Goal: Transaction & Acquisition: Purchase product/service

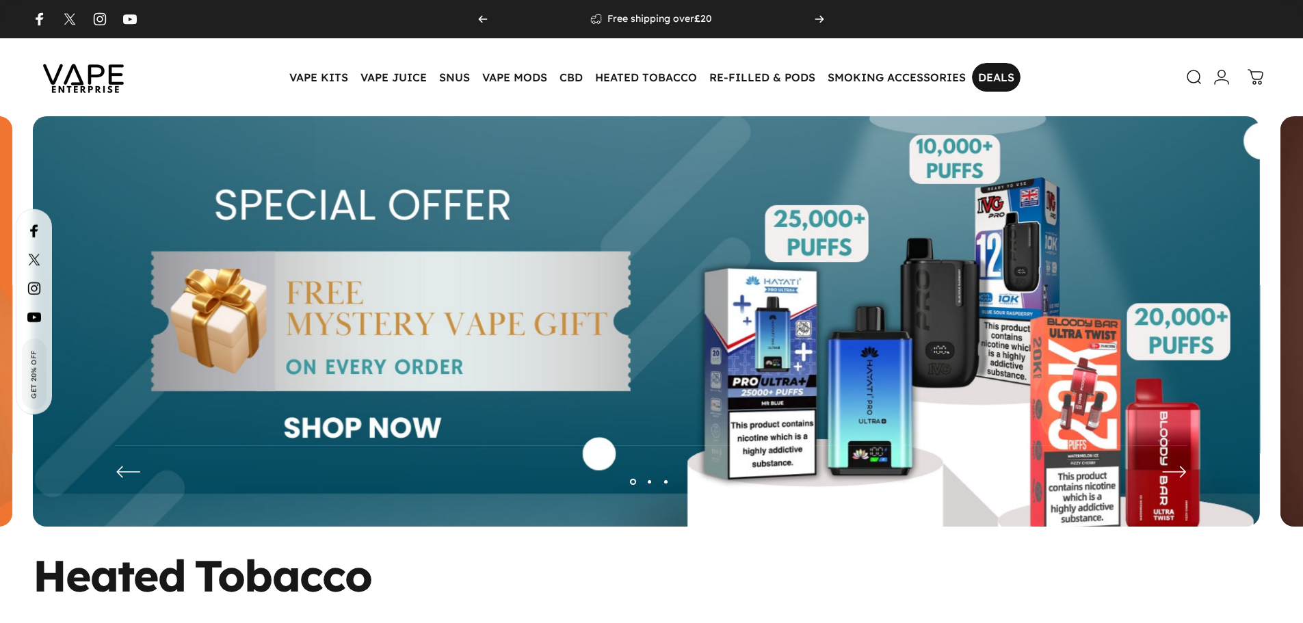
click at [985, 76] on link "DEALS DEALS" at bounding box center [996, 77] width 49 height 29
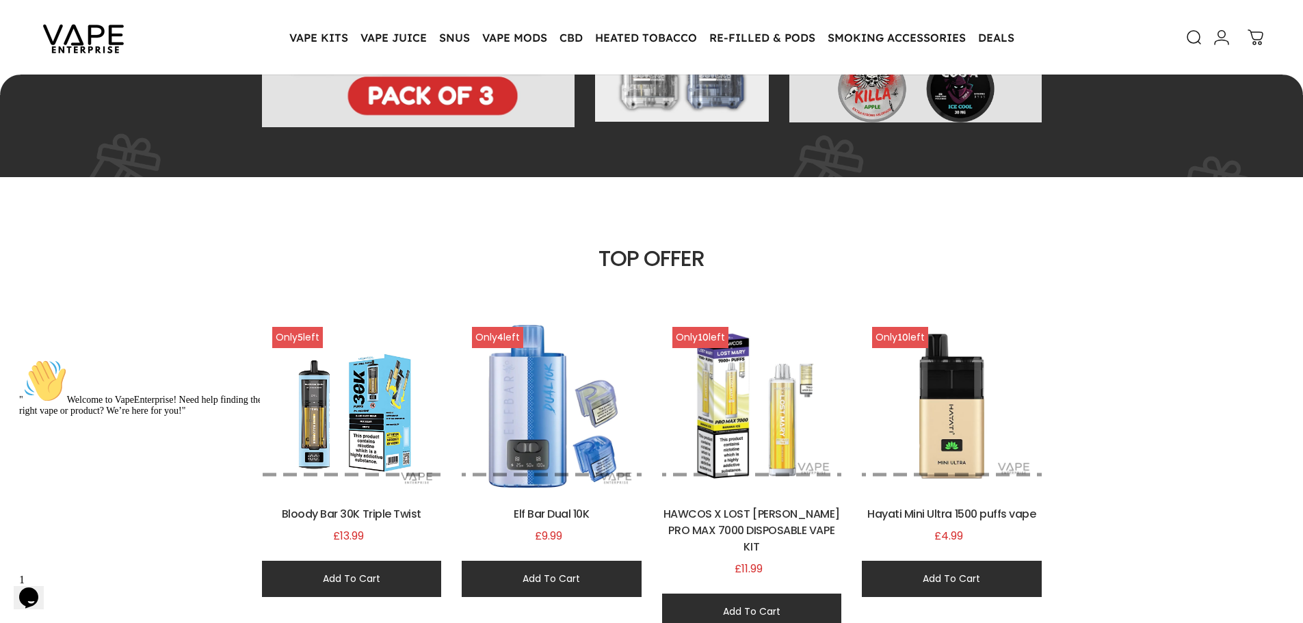
scroll to position [818, 0]
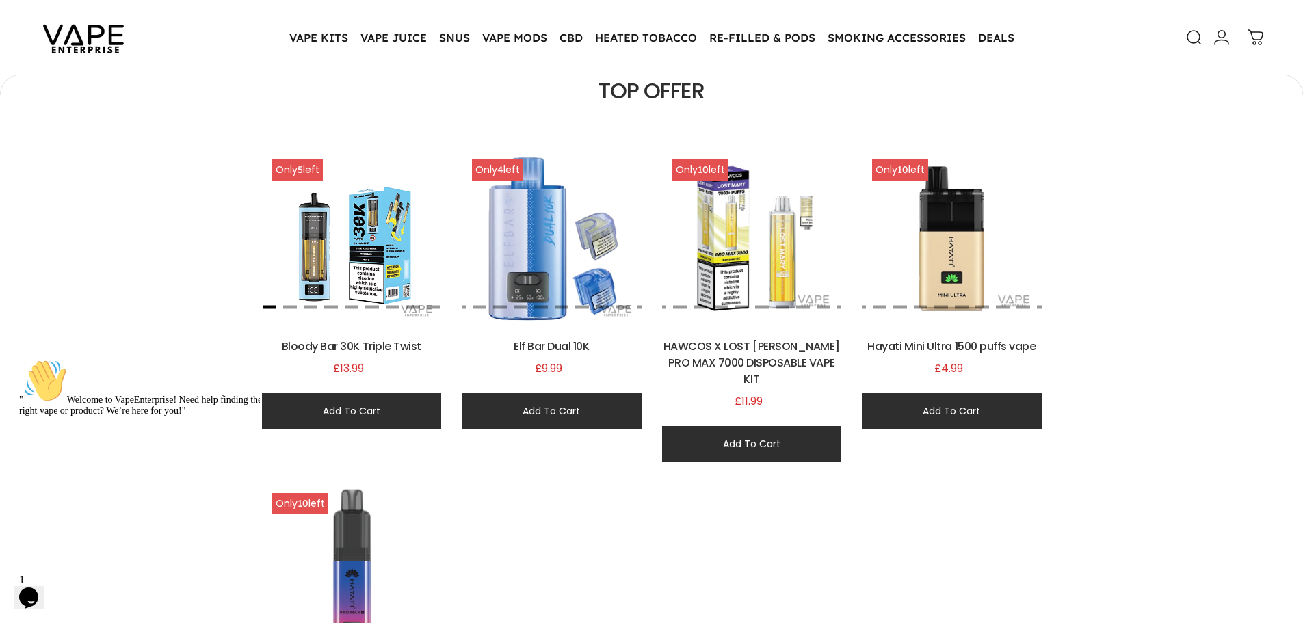
click at [270, 306] on button "button" at bounding box center [270, 306] width 14 height 3
click at [285, 305] on button "button" at bounding box center [290, 306] width 14 height 3
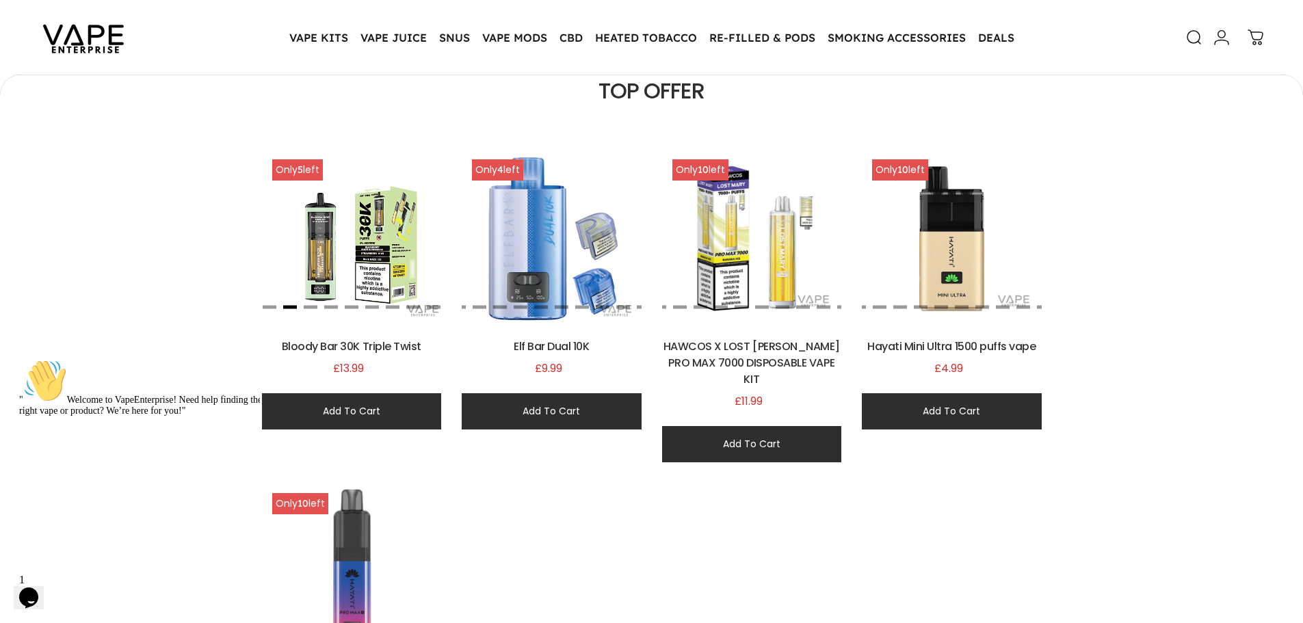
scroll to position [0, 718]
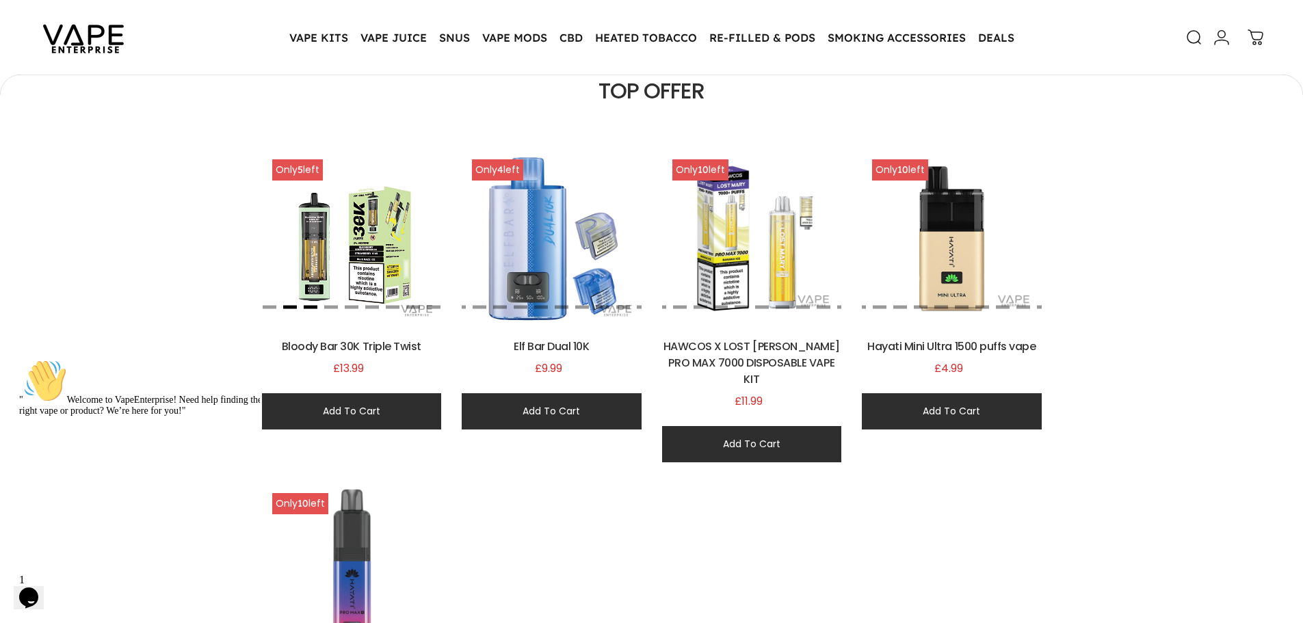
click at [309, 307] on button "button" at bounding box center [311, 306] width 14 height 3
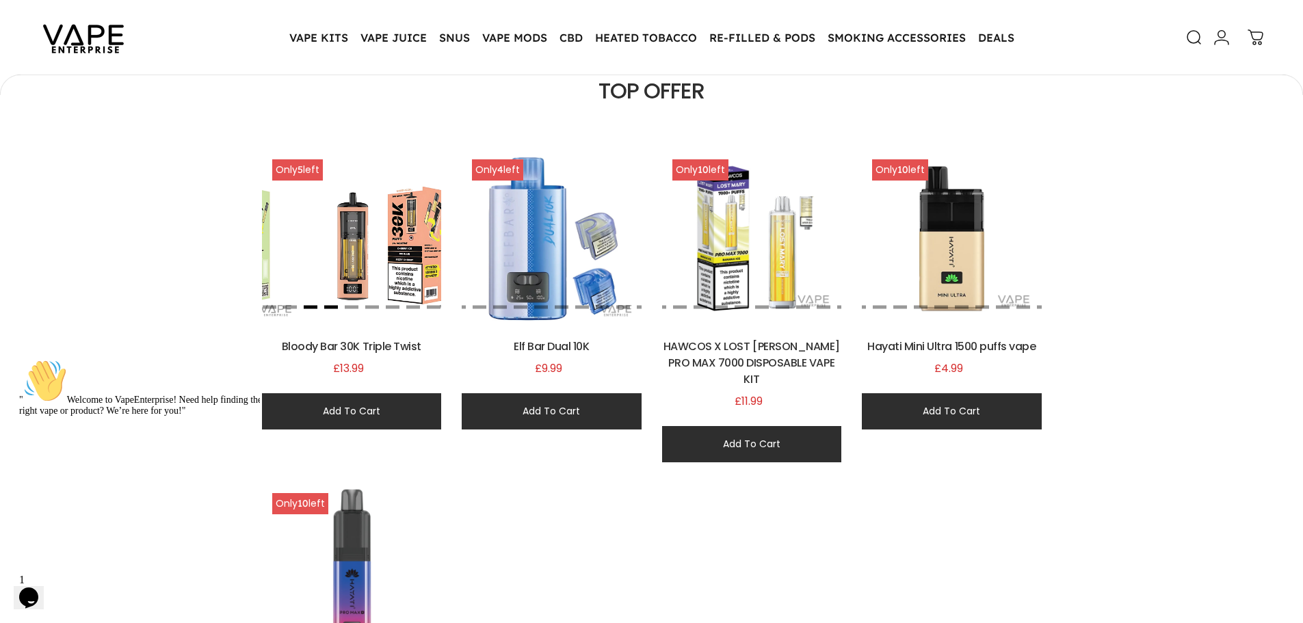
scroll to position [0, 898]
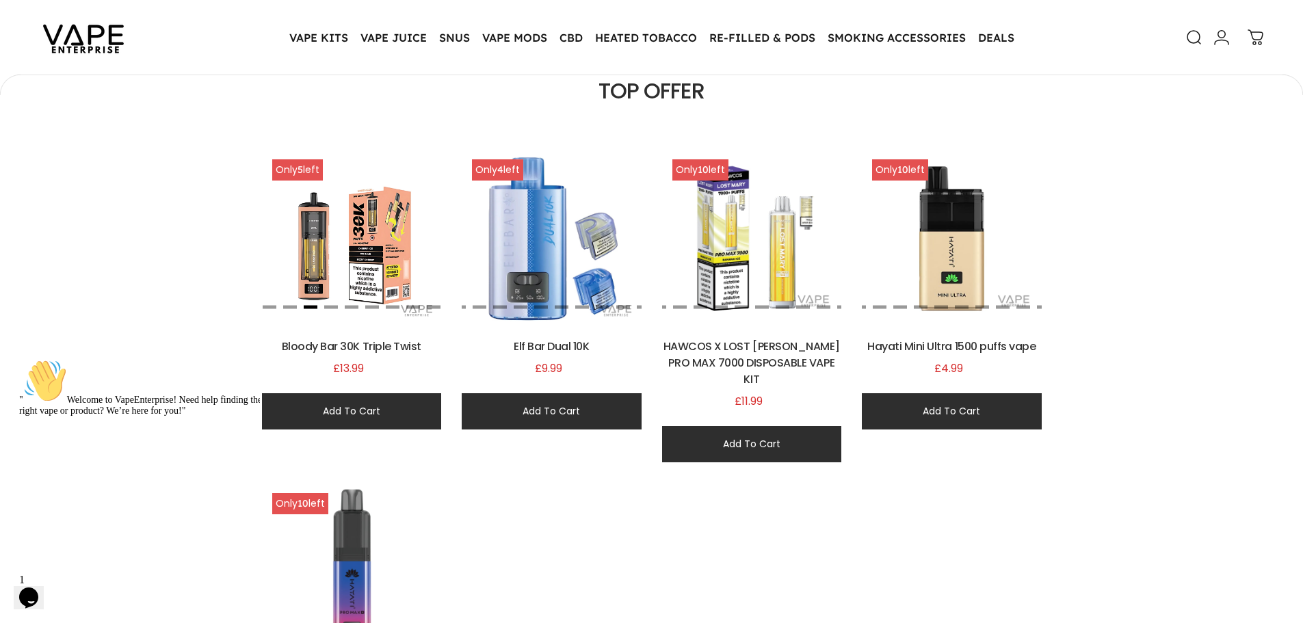
click at [334, 310] on img at bounding box center [351, 239] width 180 height 180
click at [333, 307] on button "button" at bounding box center [331, 306] width 14 height 3
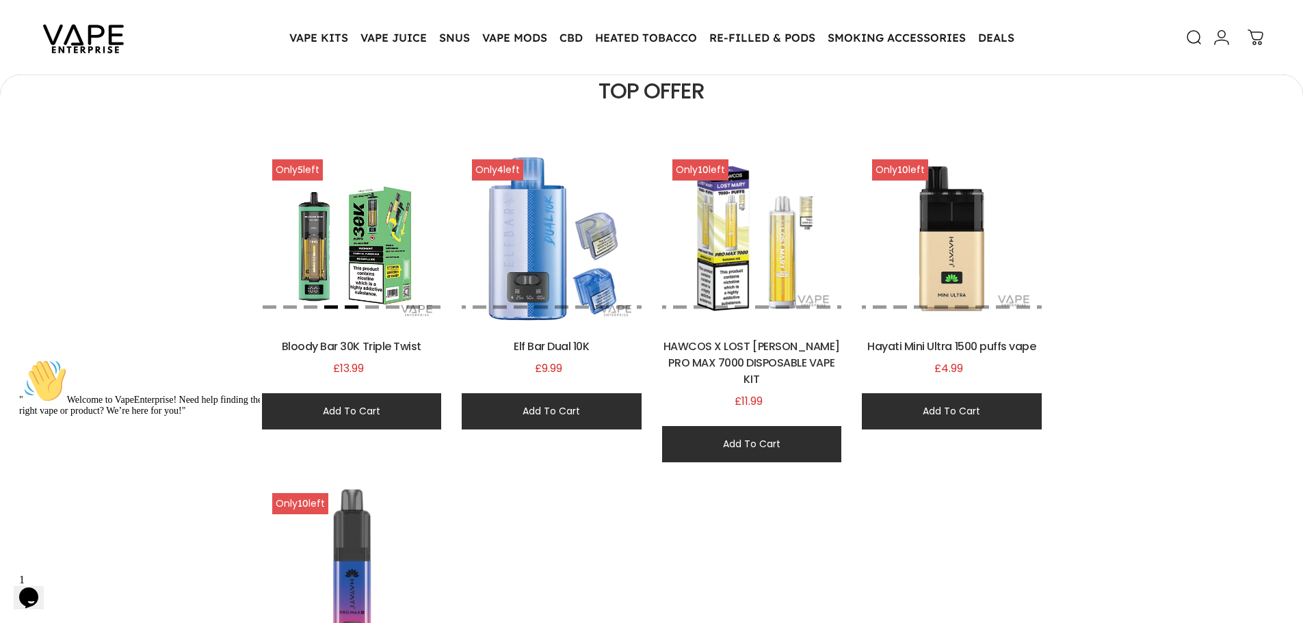
click at [349, 307] on button "button" at bounding box center [352, 306] width 14 height 3
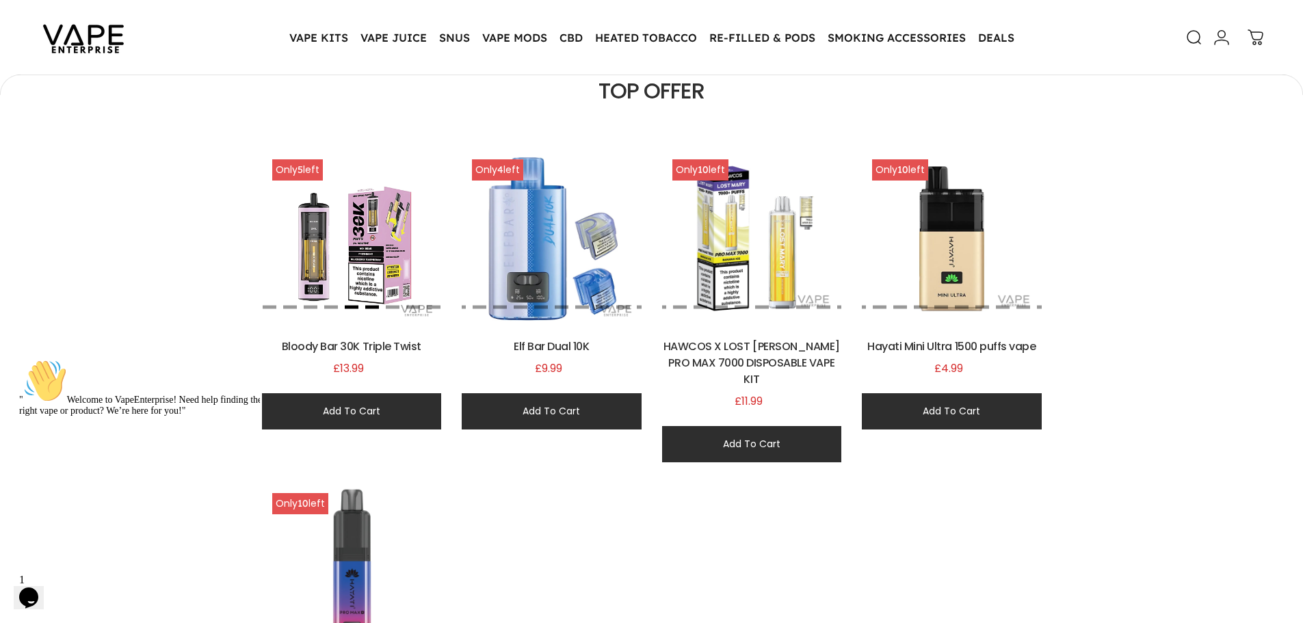
click at [373, 307] on button "button" at bounding box center [372, 306] width 14 height 3
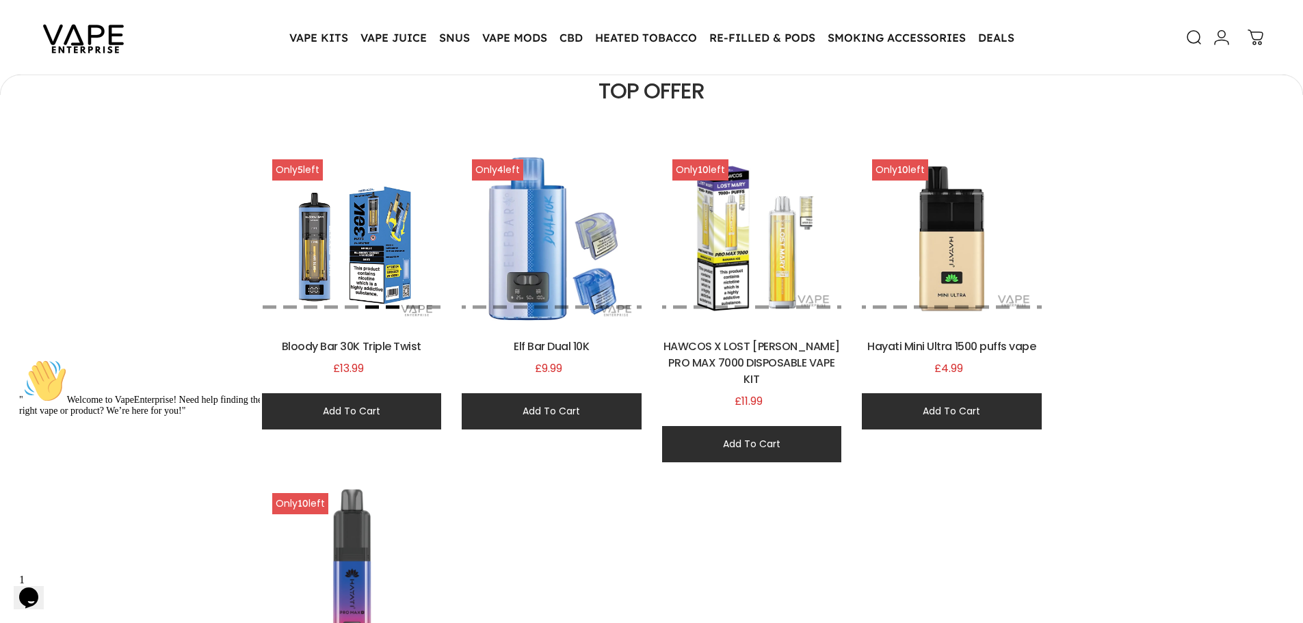
click at [397, 307] on button "button" at bounding box center [393, 306] width 14 height 3
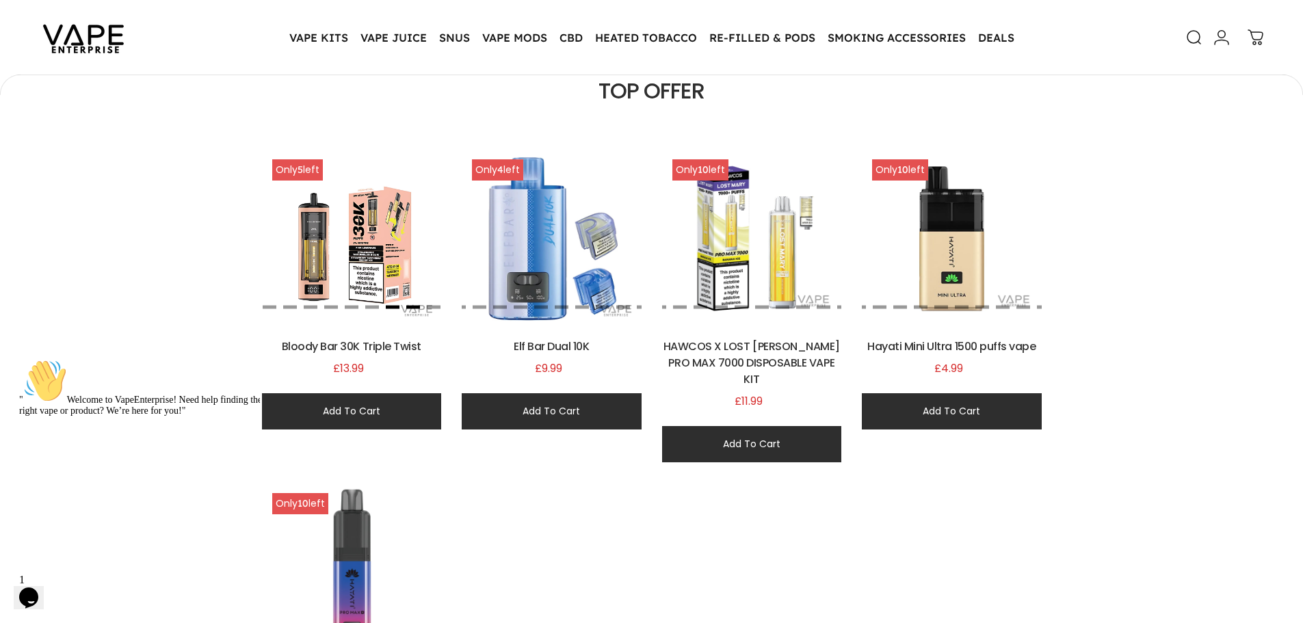
click at [412, 307] on button "button" at bounding box center [413, 306] width 14 height 3
click at [437, 307] on button "button" at bounding box center [434, 306] width 14 height 3
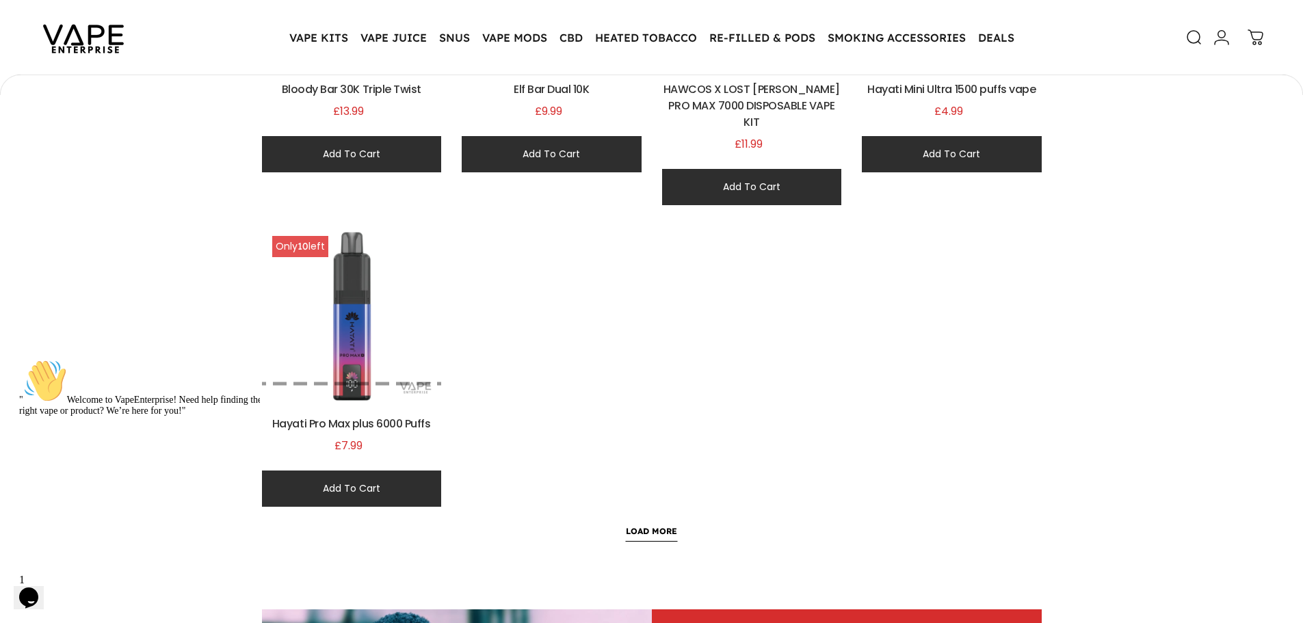
scroll to position [1091, 0]
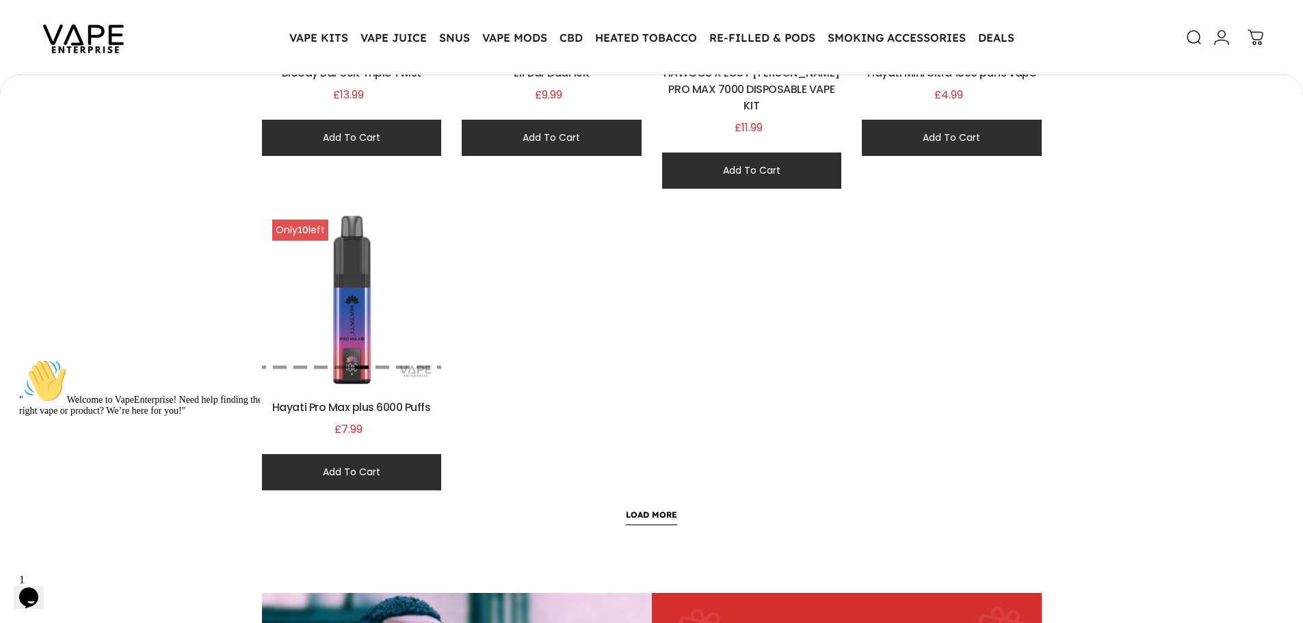
click at [365, 366] on button "button" at bounding box center [362, 367] width 14 height 3
click at [383, 366] on button "button" at bounding box center [383, 367] width 14 height 3
click at [399, 366] on button "button" at bounding box center [403, 367] width 14 height 3
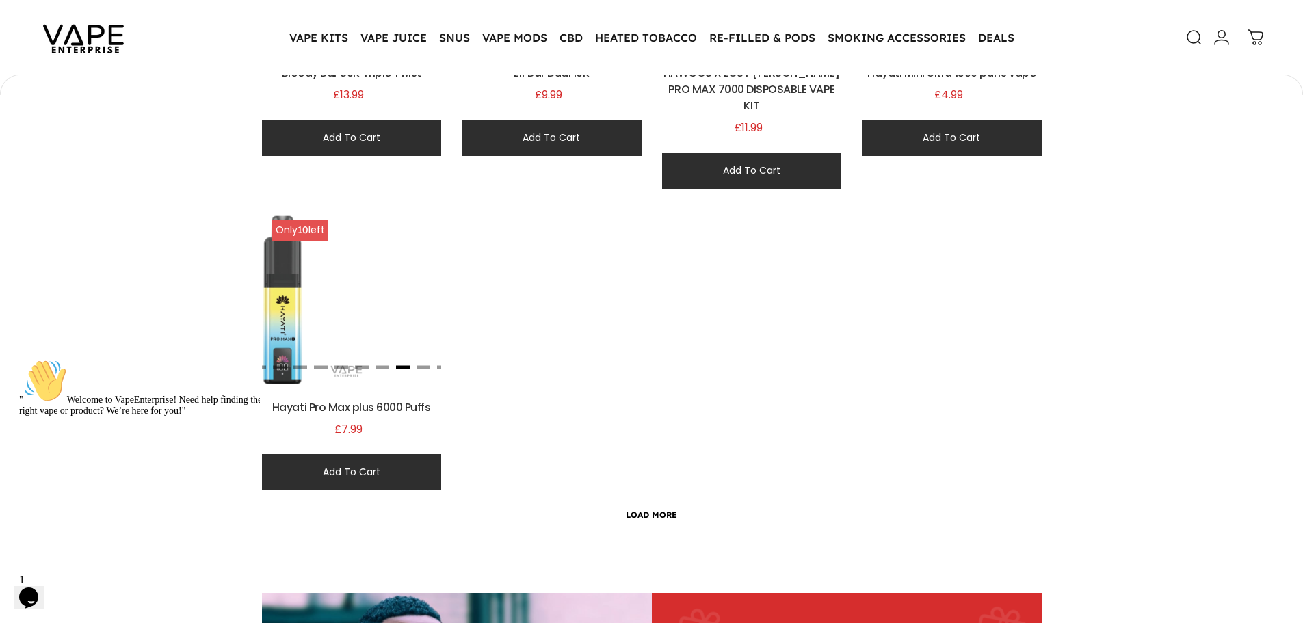
scroll to position [0, 3592]
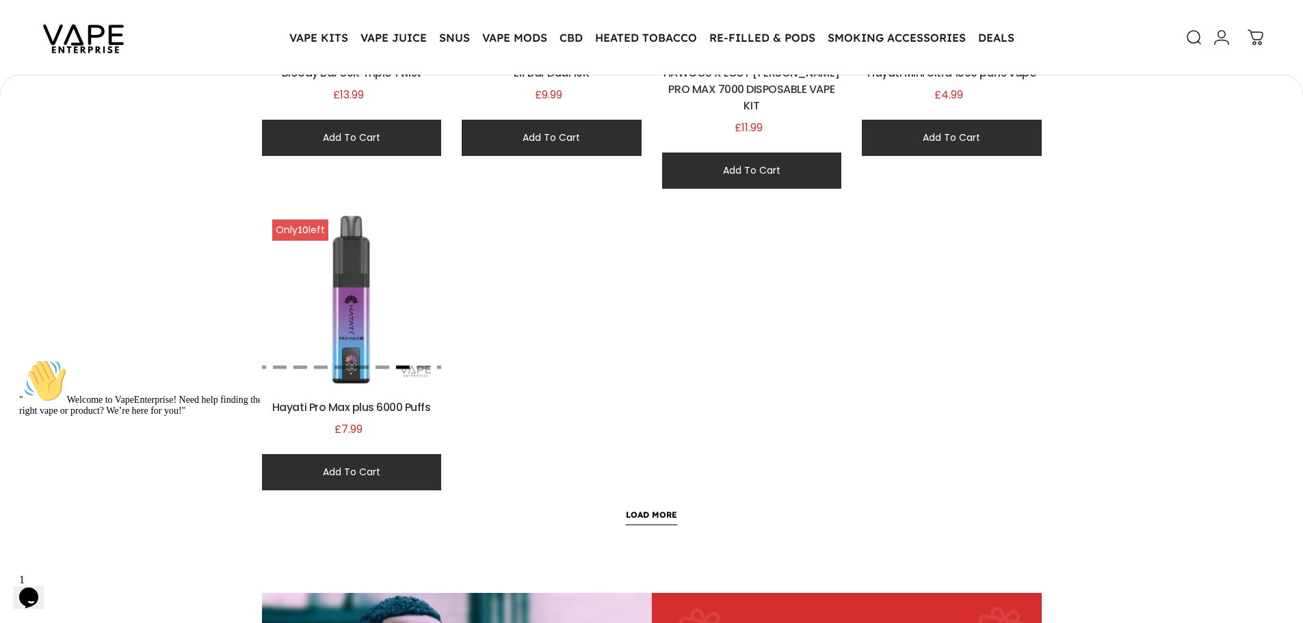
click at [421, 354] on img at bounding box center [352, 299] width 180 height 180
click at [422, 366] on button "button" at bounding box center [424, 367] width 14 height 3
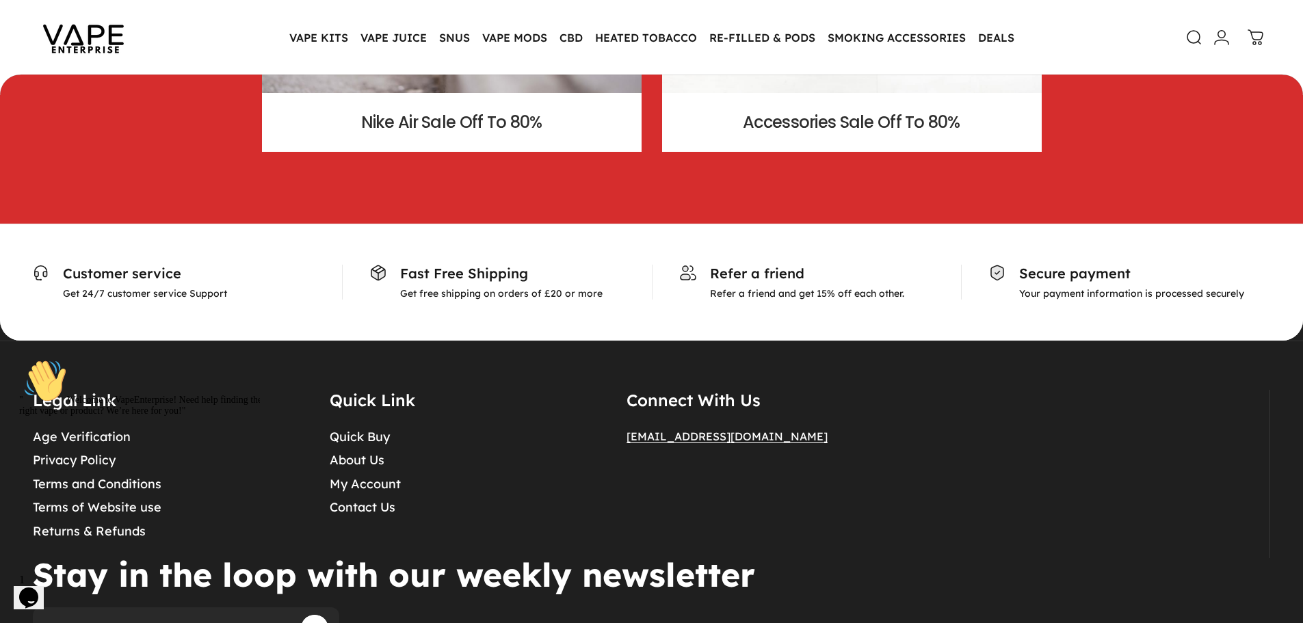
scroll to position [3252, 0]
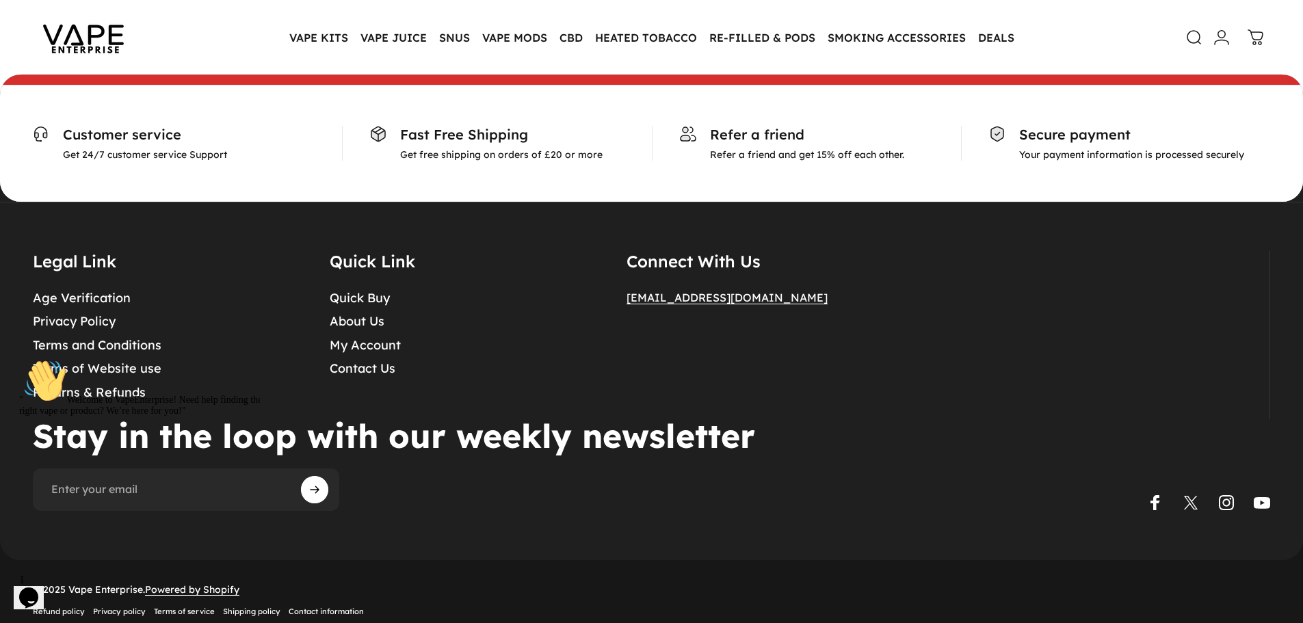
click at [107, 20] on img at bounding box center [83, 37] width 123 height 64
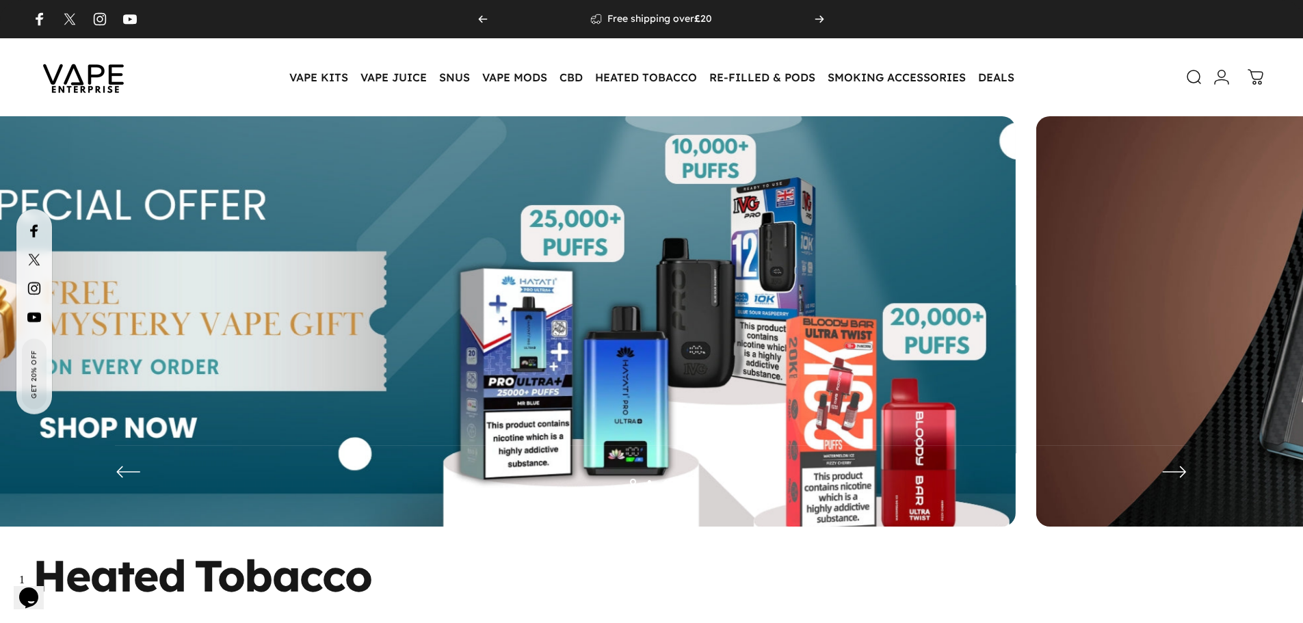
click at [118, 214] on img at bounding box center [403, 331] width 1228 height 431
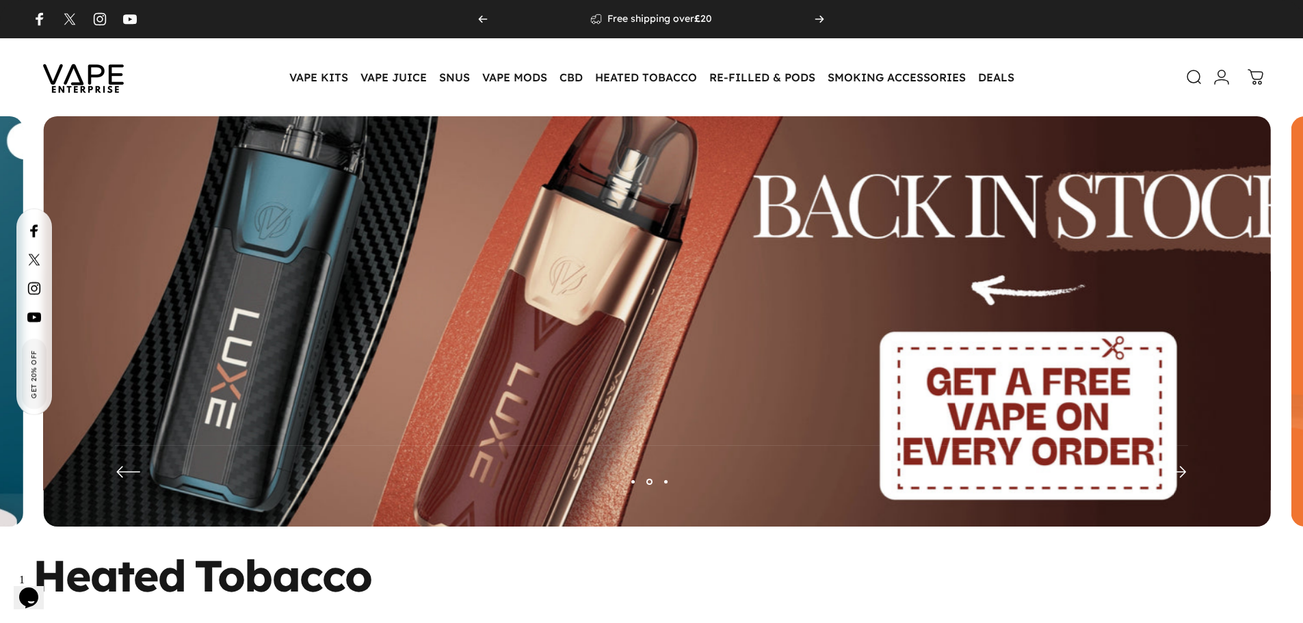
click at [483, 213] on img at bounding box center [658, 332] width 1596 height 560
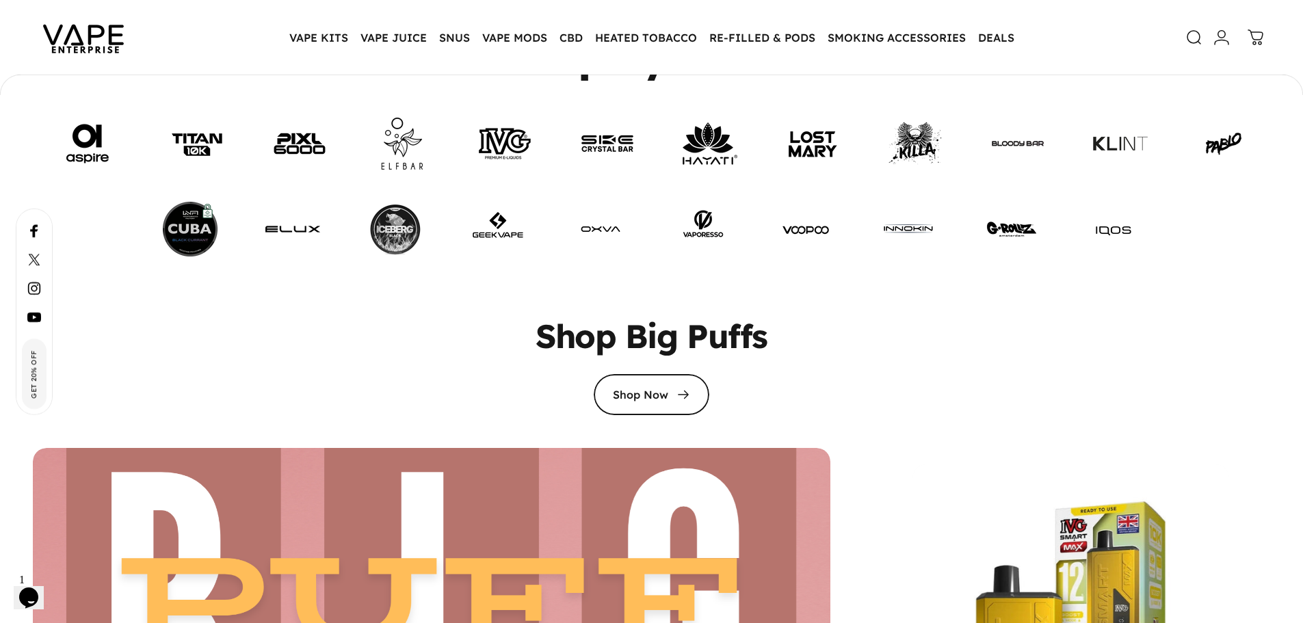
scroll to position [3007, 0]
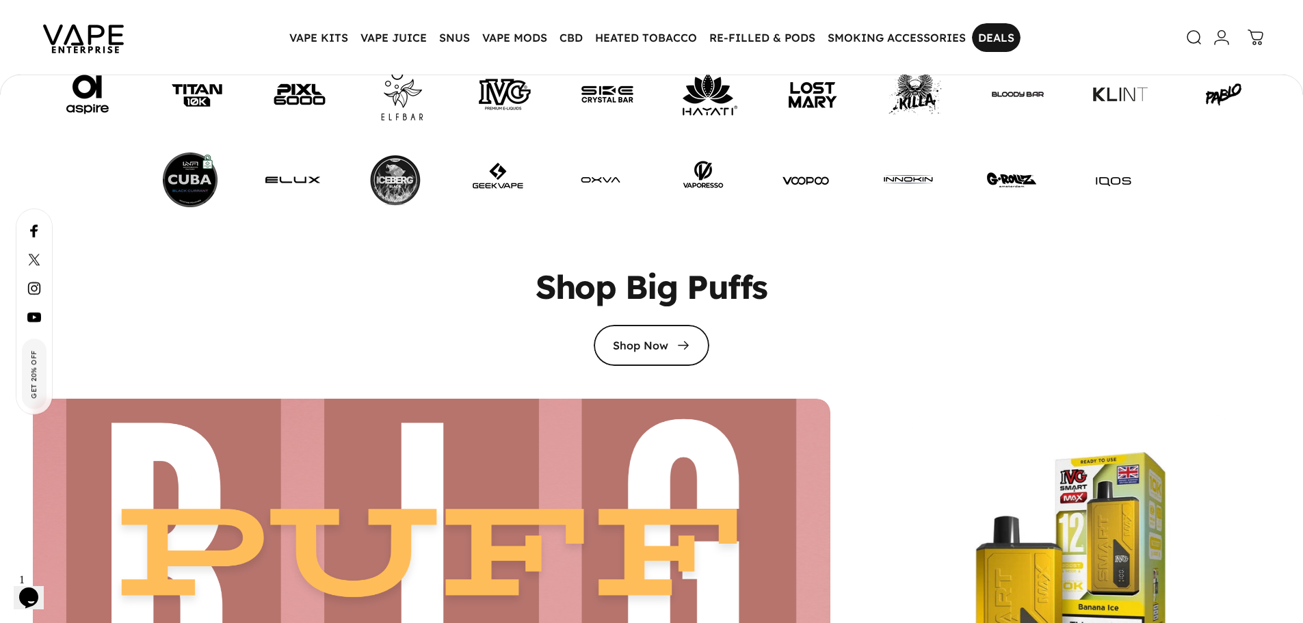
click at [988, 40] on link "DEALS DEALS" at bounding box center [996, 37] width 49 height 29
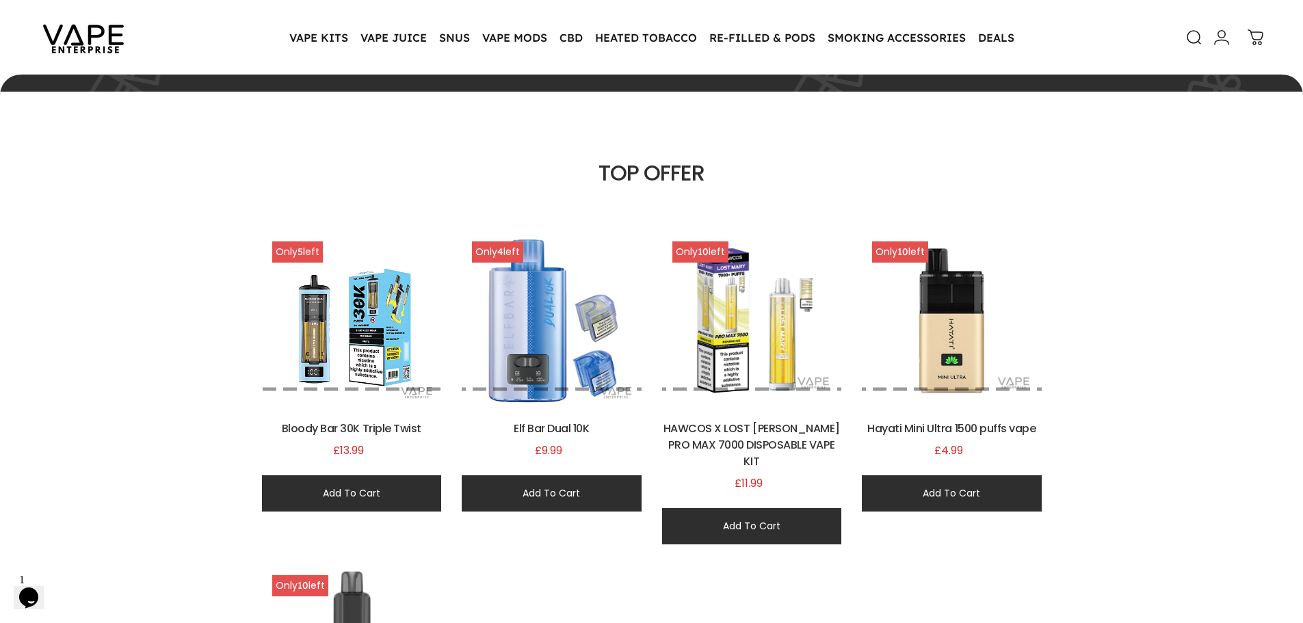
scroll to position [681, 0]
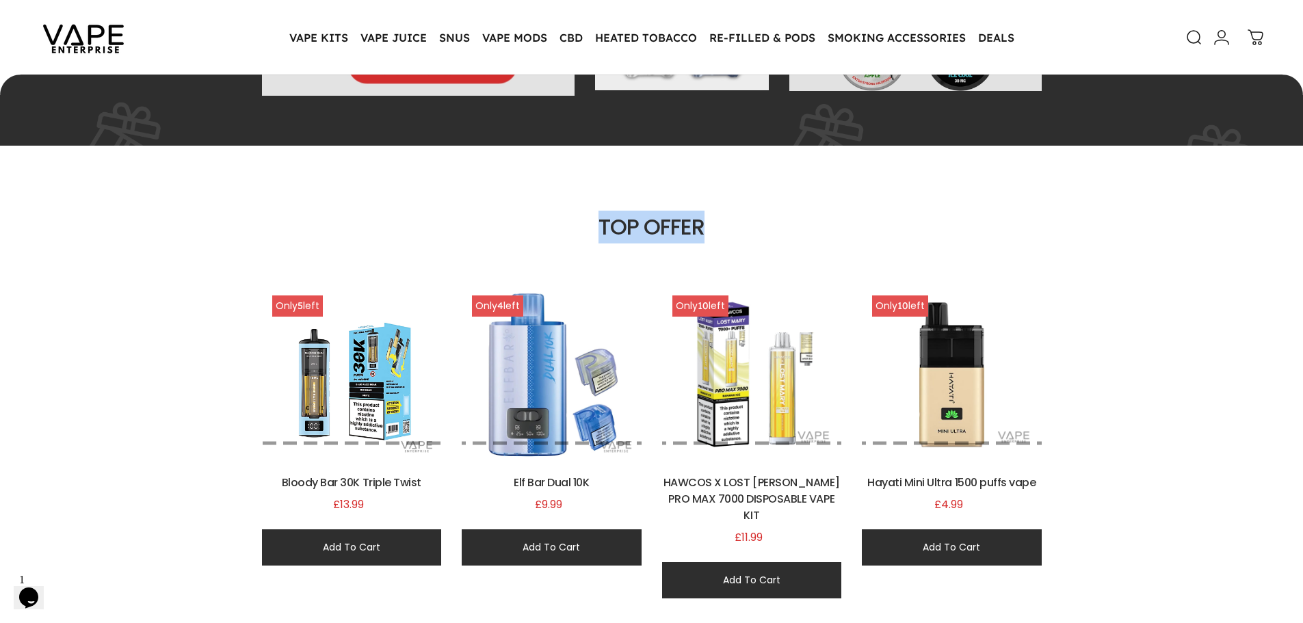
drag, startPoint x: 586, startPoint y: 225, endPoint x: 725, endPoint y: 220, distance: 138.3
click at [725, 220] on h3 "TOP OFFER" at bounding box center [652, 227] width 780 height 33
drag, startPoint x: 584, startPoint y: 220, endPoint x: 712, endPoint y: 217, distance: 128.7
click at [712, 217] on h3 "TOP OFFER" at bounding box center [652, 227] width 780 height 33
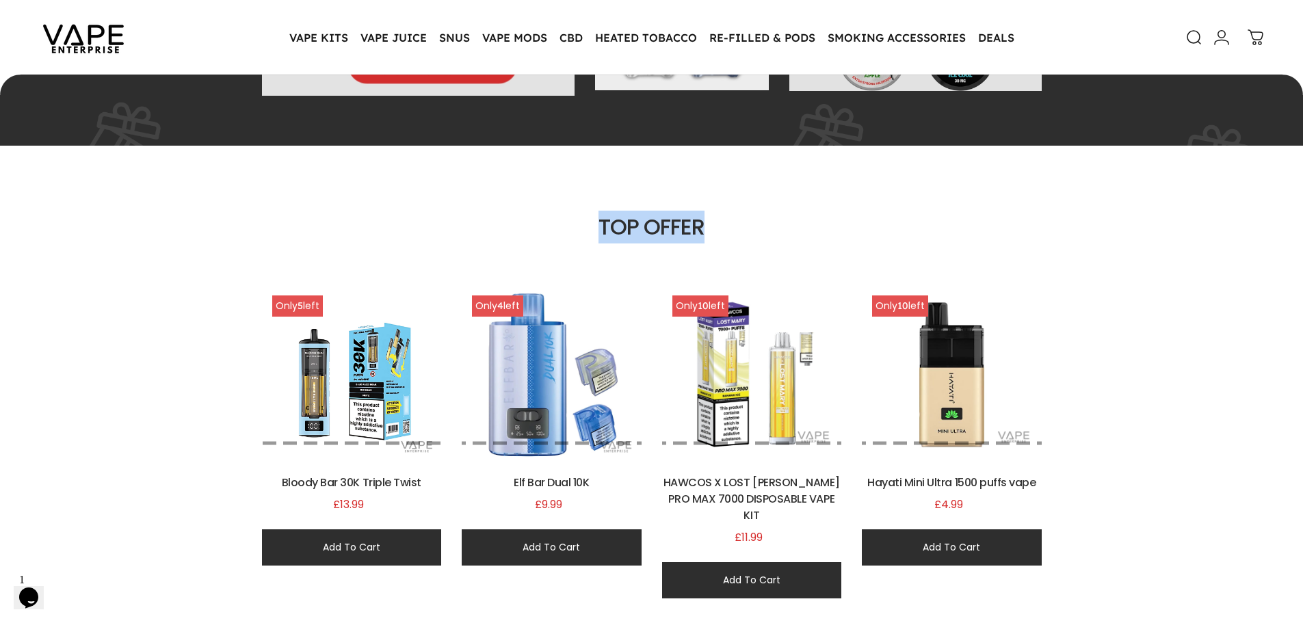
click at [712, 217] on h3 "TOP OFFER" at bounding box center [652, 227] width 780 height 33
drag, startPoint x: 581, startPoint y: 221, endPoint x: 777, endPoint y: 223, distance: 196.4
click at [777, 223] on h3 "TOP OFFER" at bounding box center [652, 227] width 780 height 33
drag, startPoint x: 577, startPoint y: 207, endPoint x: 756, endPoint y: 231, distance: 180.9
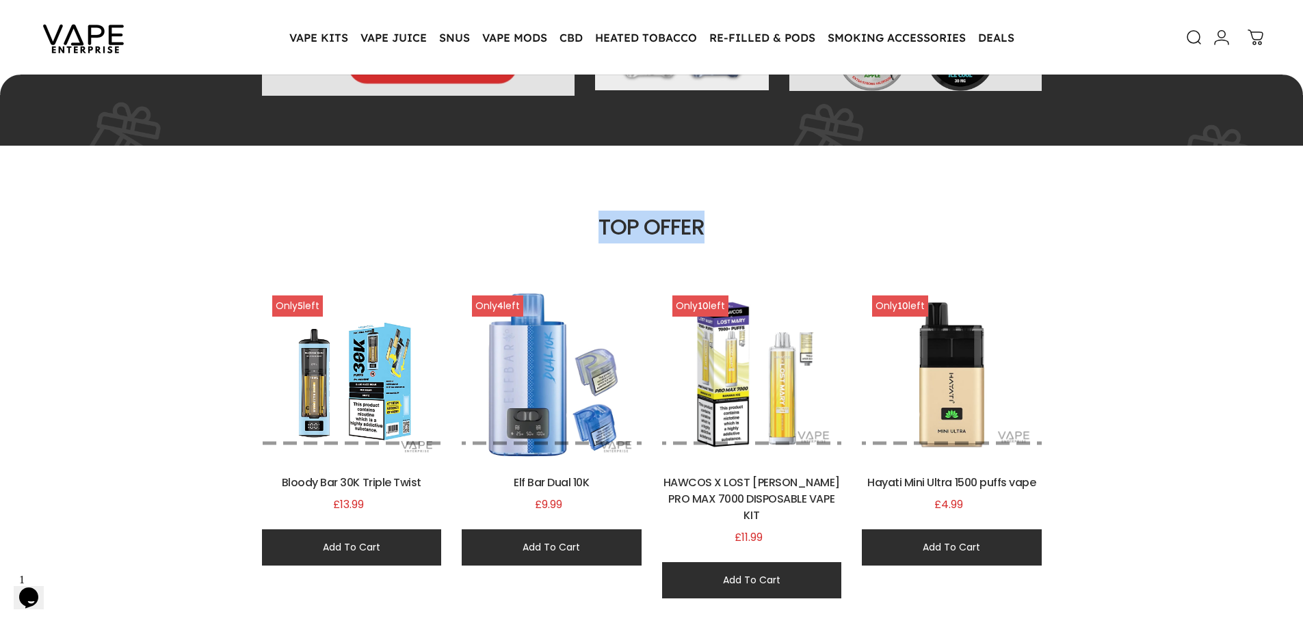
click at [756, 231] on div "TOP OFFER" at bounding box center [652, 229] width 801 height 59
click at [756, 231] on h3 "TOP OFFER" at bounding box center [652, 227] width 780 height 33
drag, startPoint x: 695, startPoint y: 232, endPoint x: 799, endPoint y: 232, distance: 103.3
click at [799, 232] on h3 "TOP OFFER" at bounding box center [652, 227] width 780 height 33
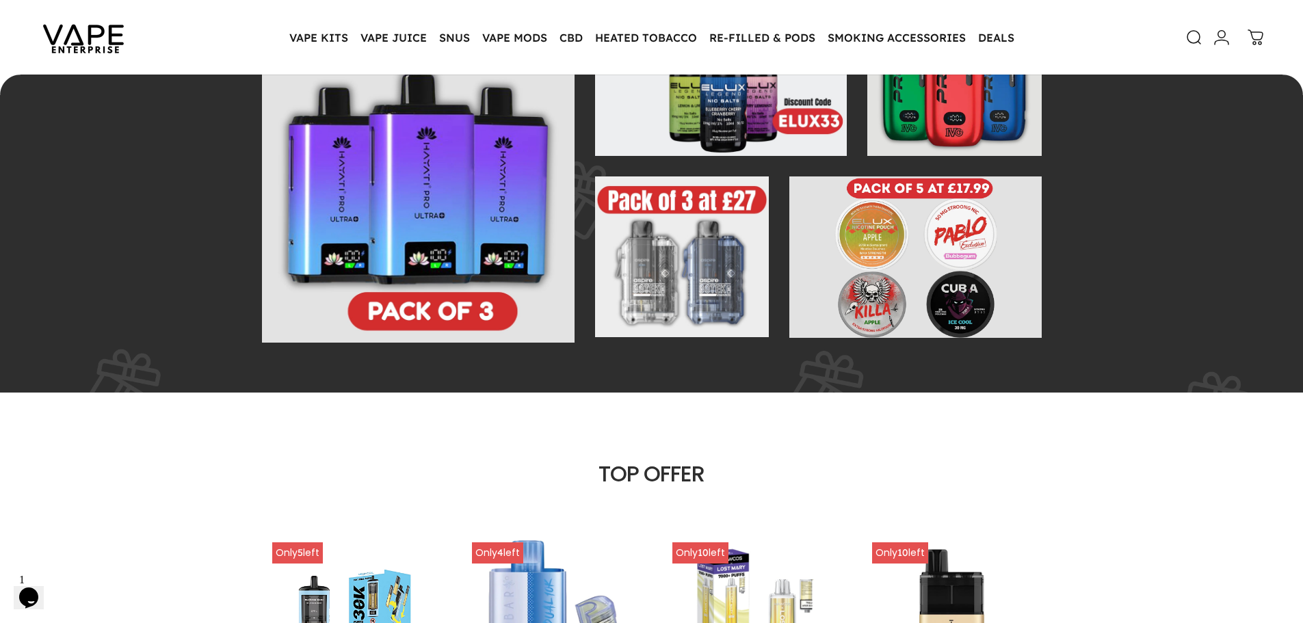
scroll to position [476, 0]
